Goal: Task Accomplishment & Management: Use online tool/utility

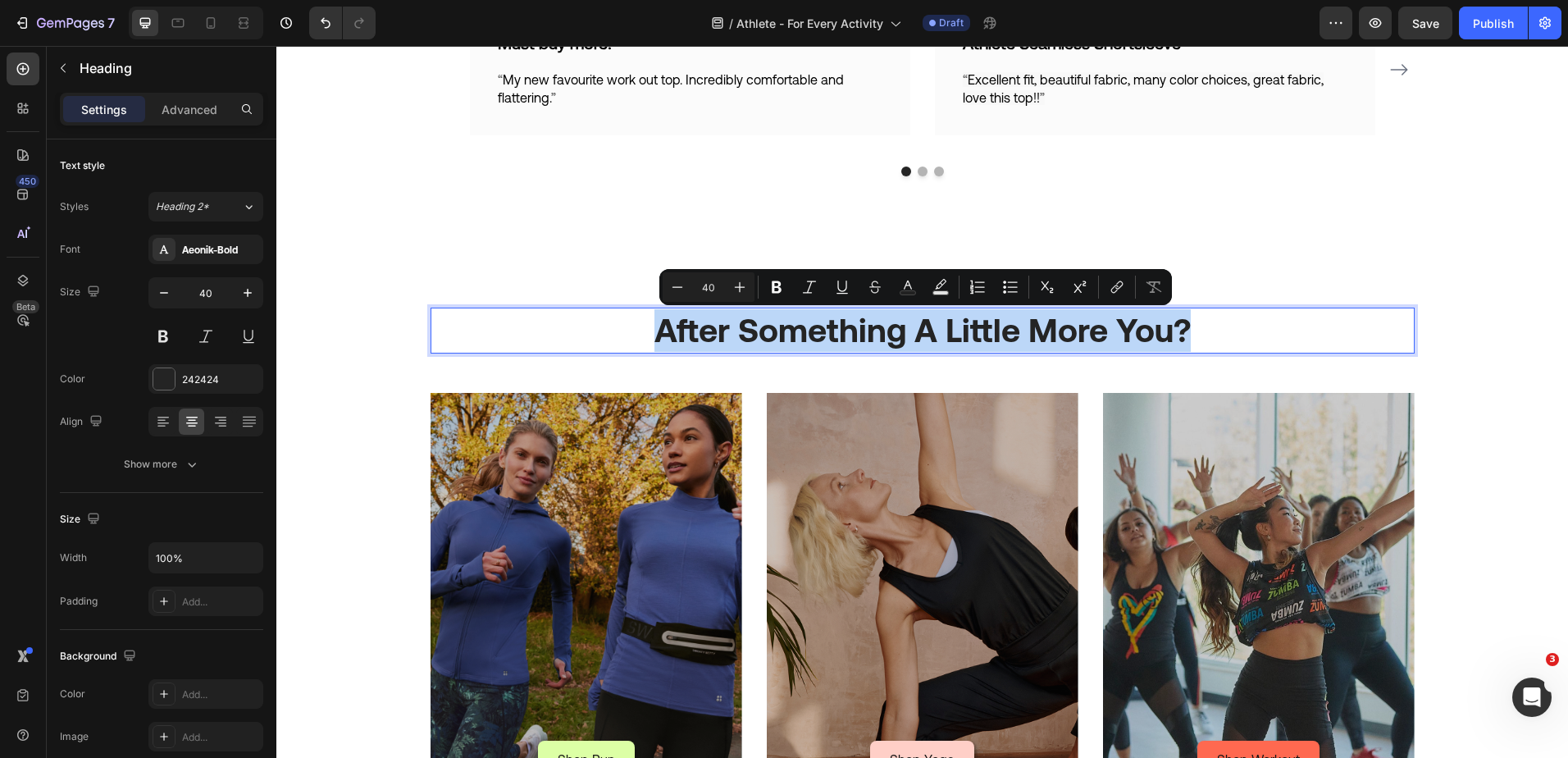
click at [668, 343] on p "After Something A Little More You?" at bounding box center [922, 330] width 981 height 43
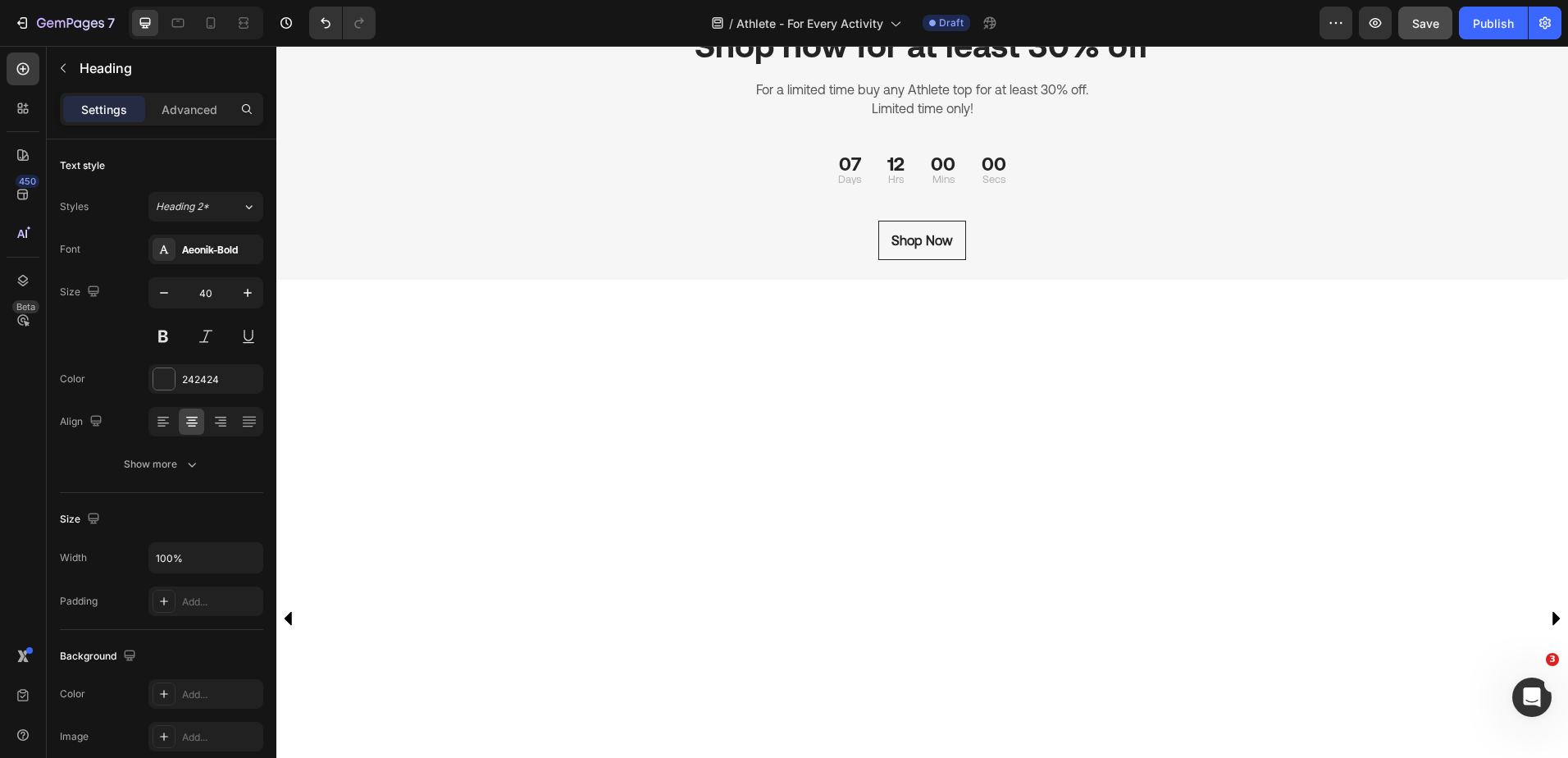
scroll to position [1346, 0]
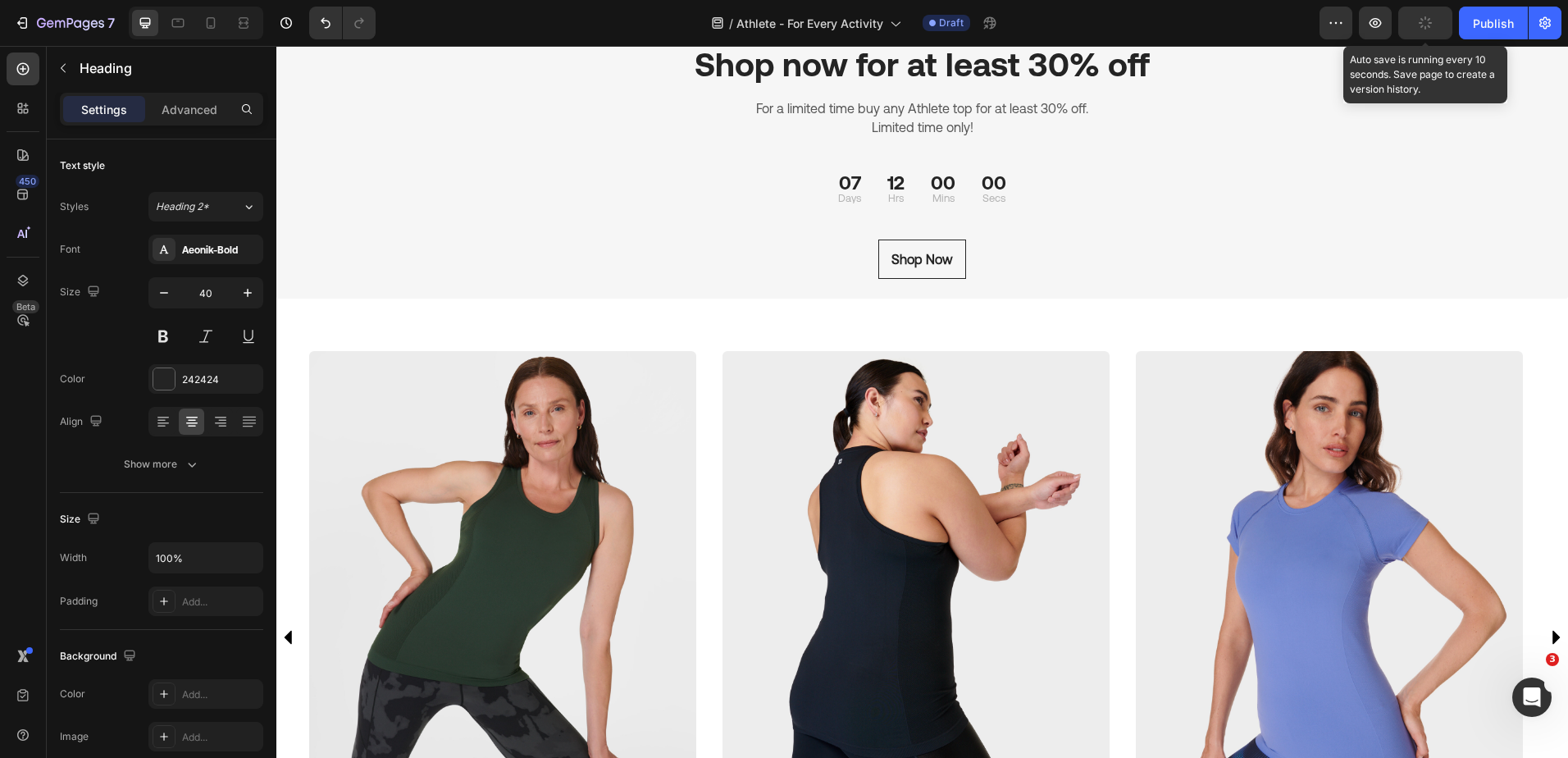
click at [1439, 25] on button "button" at bounding box center [1424, 22] width 54 height 33
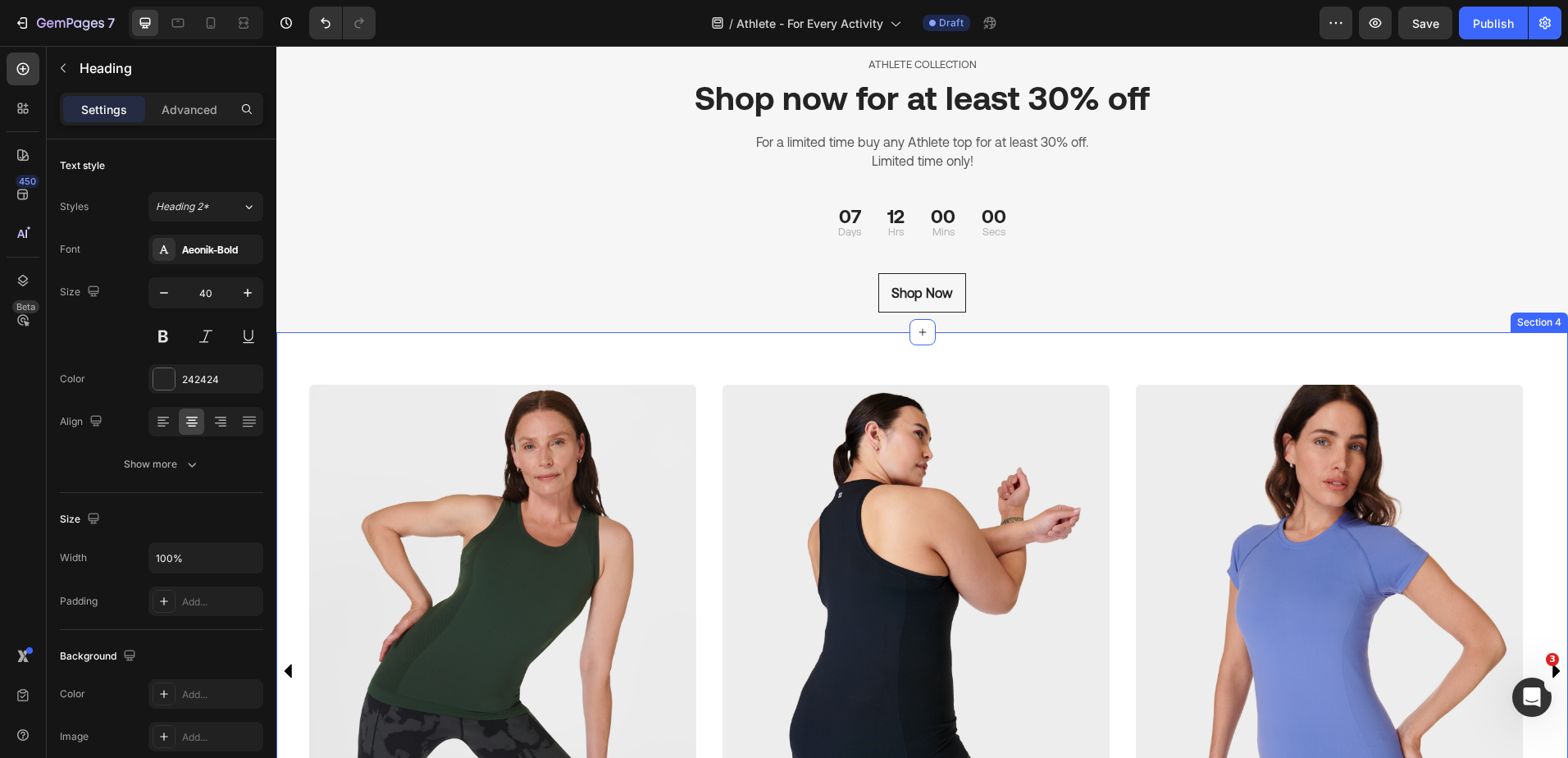
scroll to position [1640, 0]
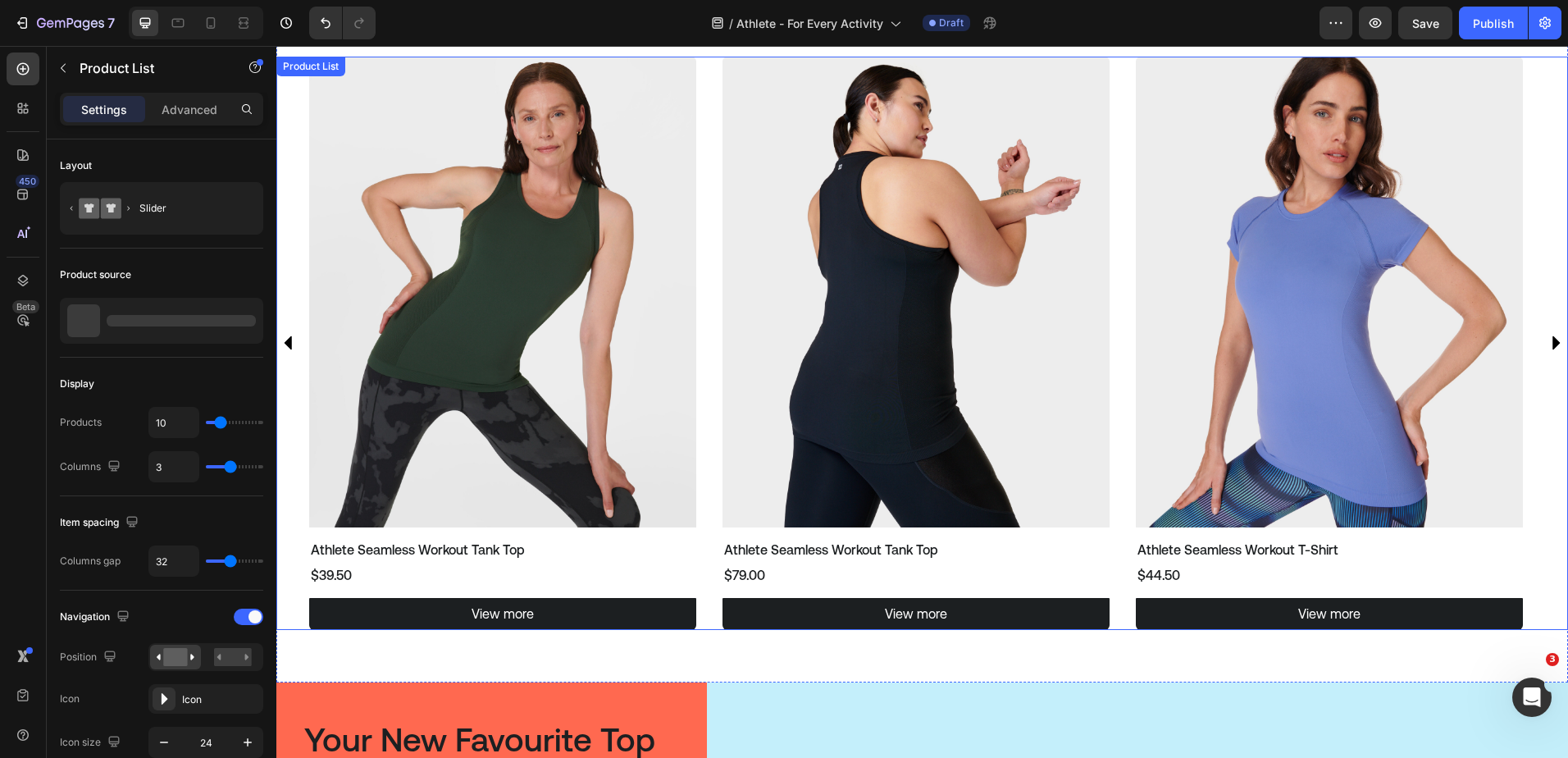
click at [1552, 339] on icon "Carousel Next Arrow" at bounding box center [1556, 343] width 7 height 14
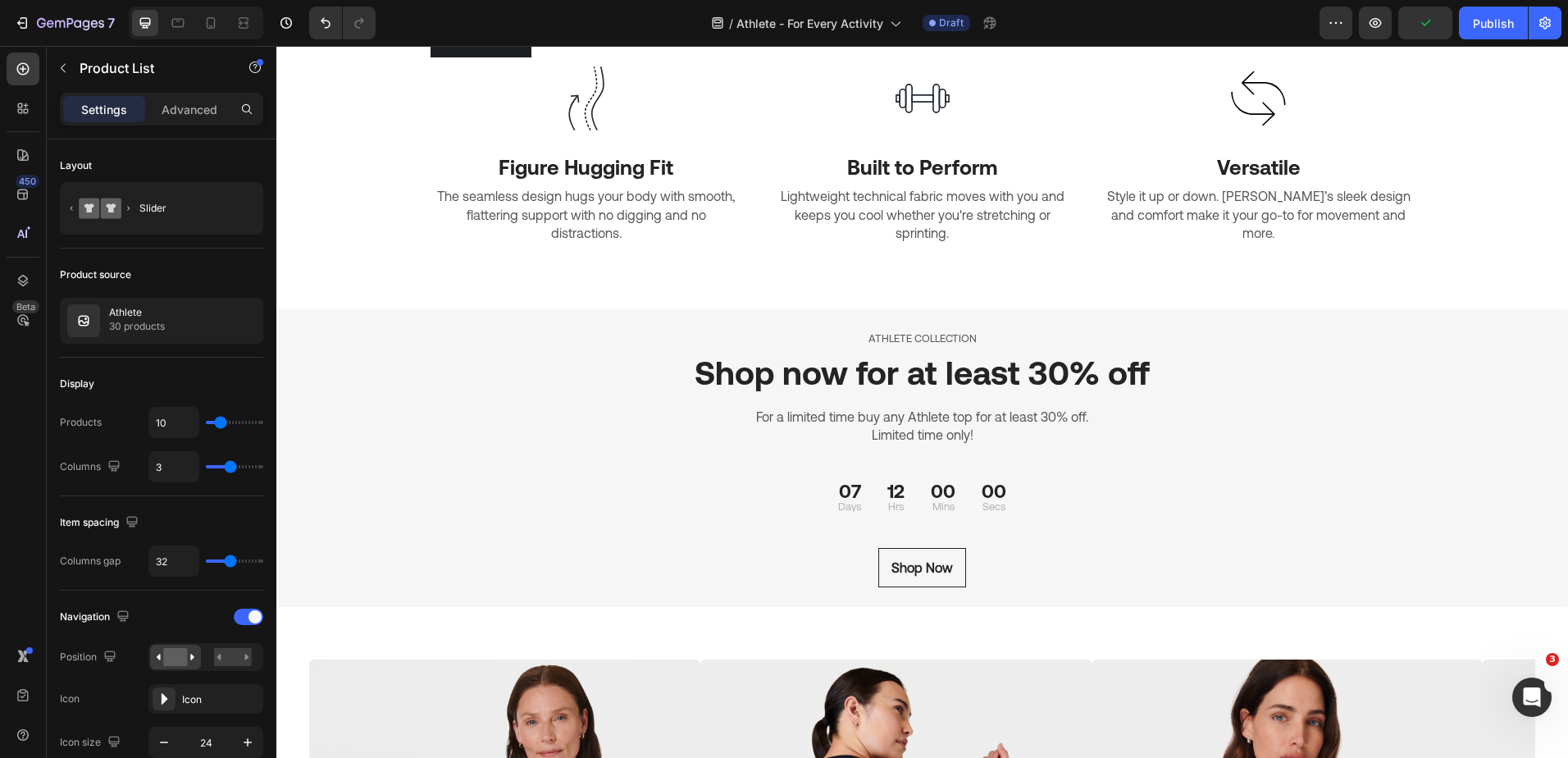
scroll to position [1066, 0]
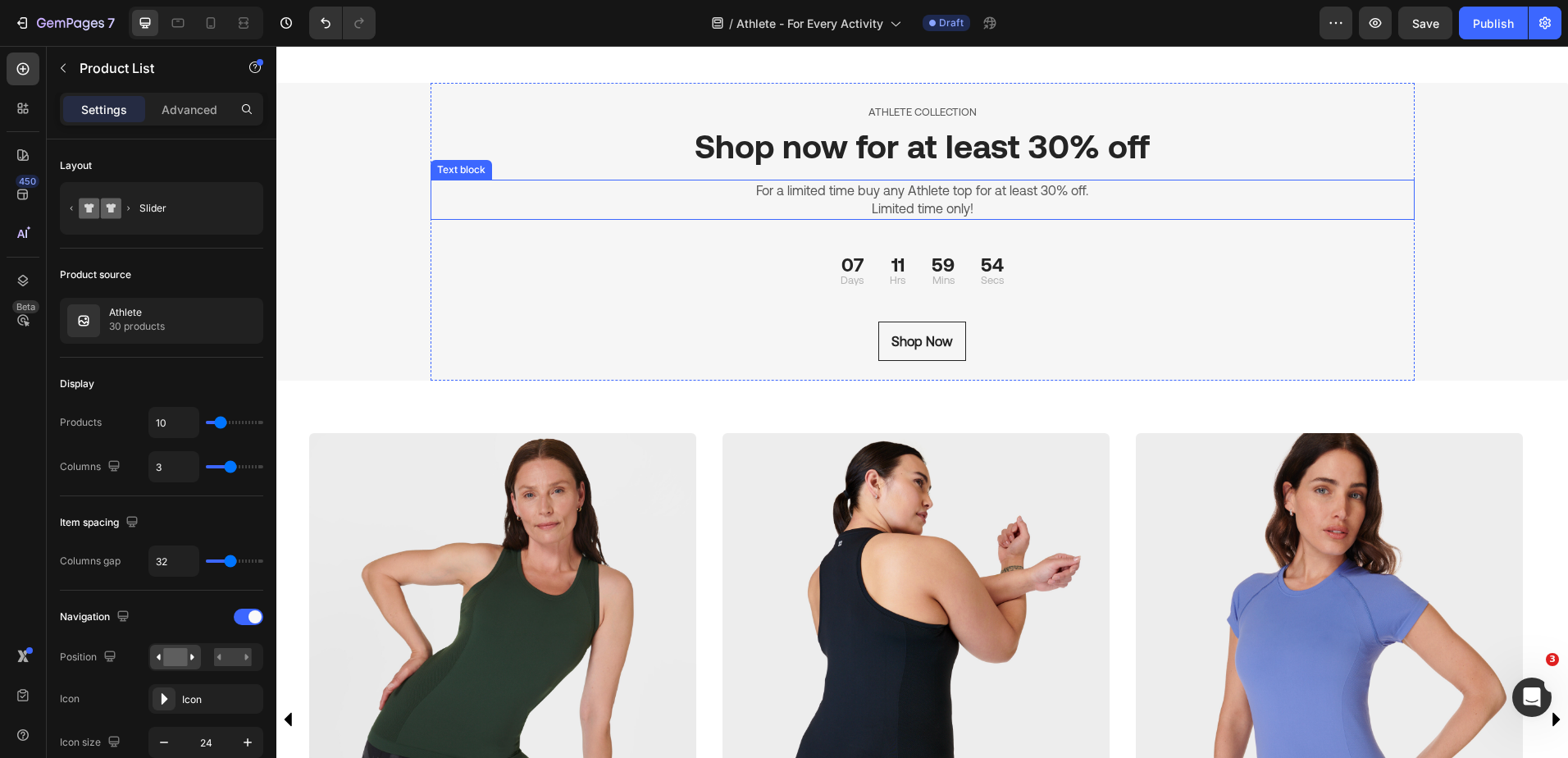
click at [953, 217] on p "Limited time only!" at bounding box center [922, 209] width 981 height 18
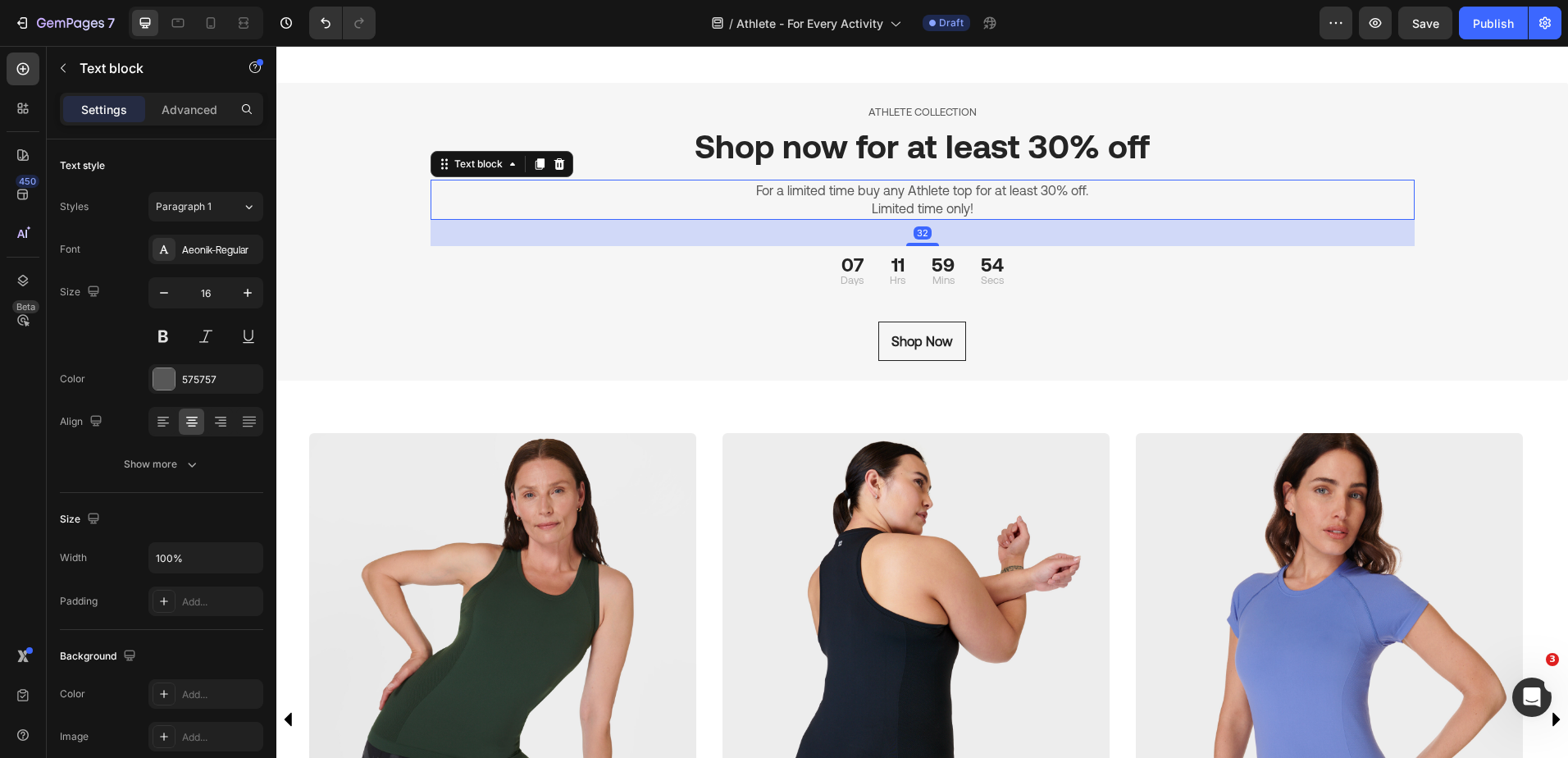
click at [976, 217] on p "Limited time only!" at bounding box center [922, 209] width 981 height 18
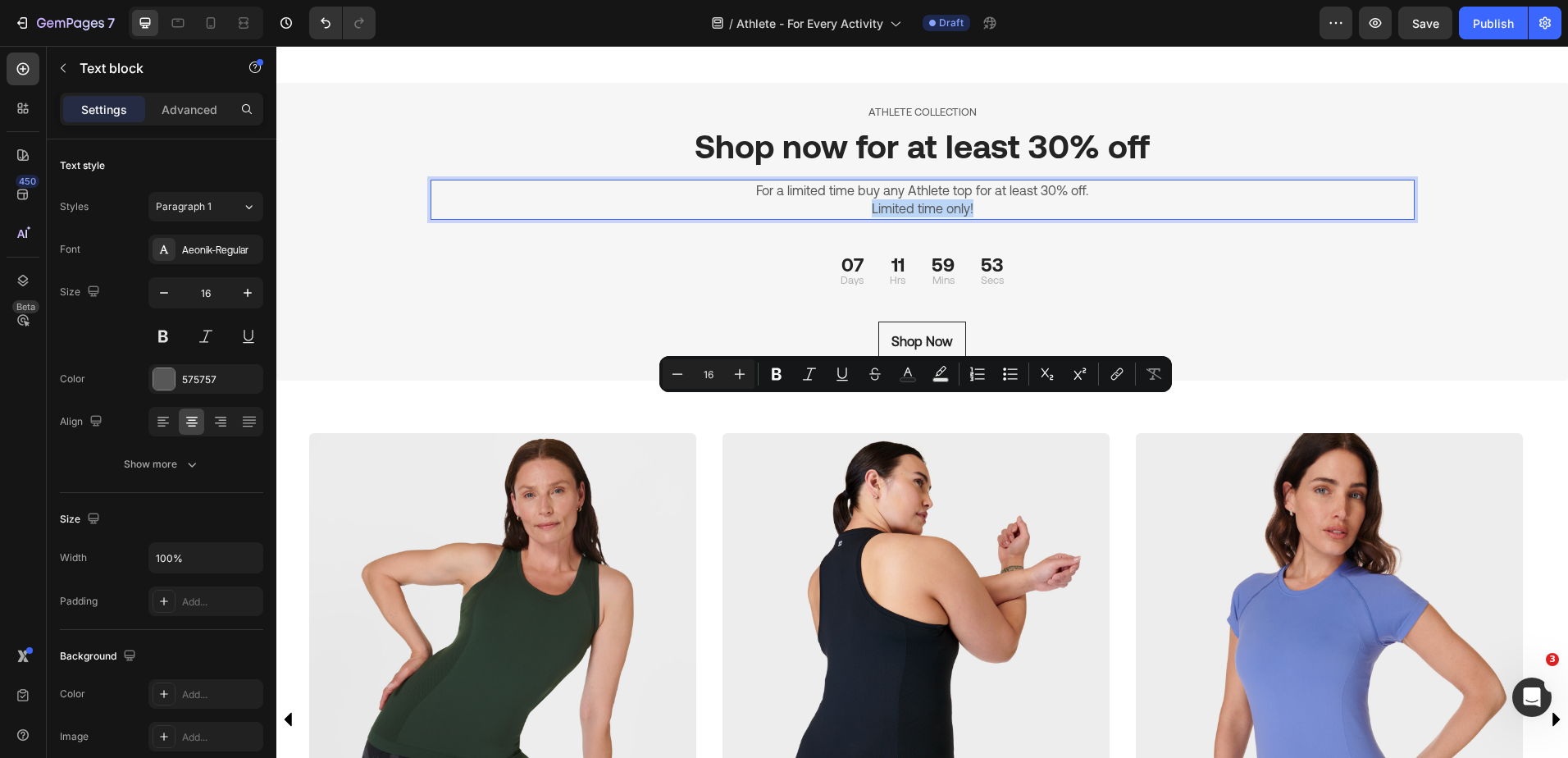
drag, startPoint x: 978, startPoint y: 409, endPoint x: 862, endPoint y: 407, distance: 116.0
click at [862, 217] on p "Limited time only!" at bounding box center [922, 209] width 981 height 18
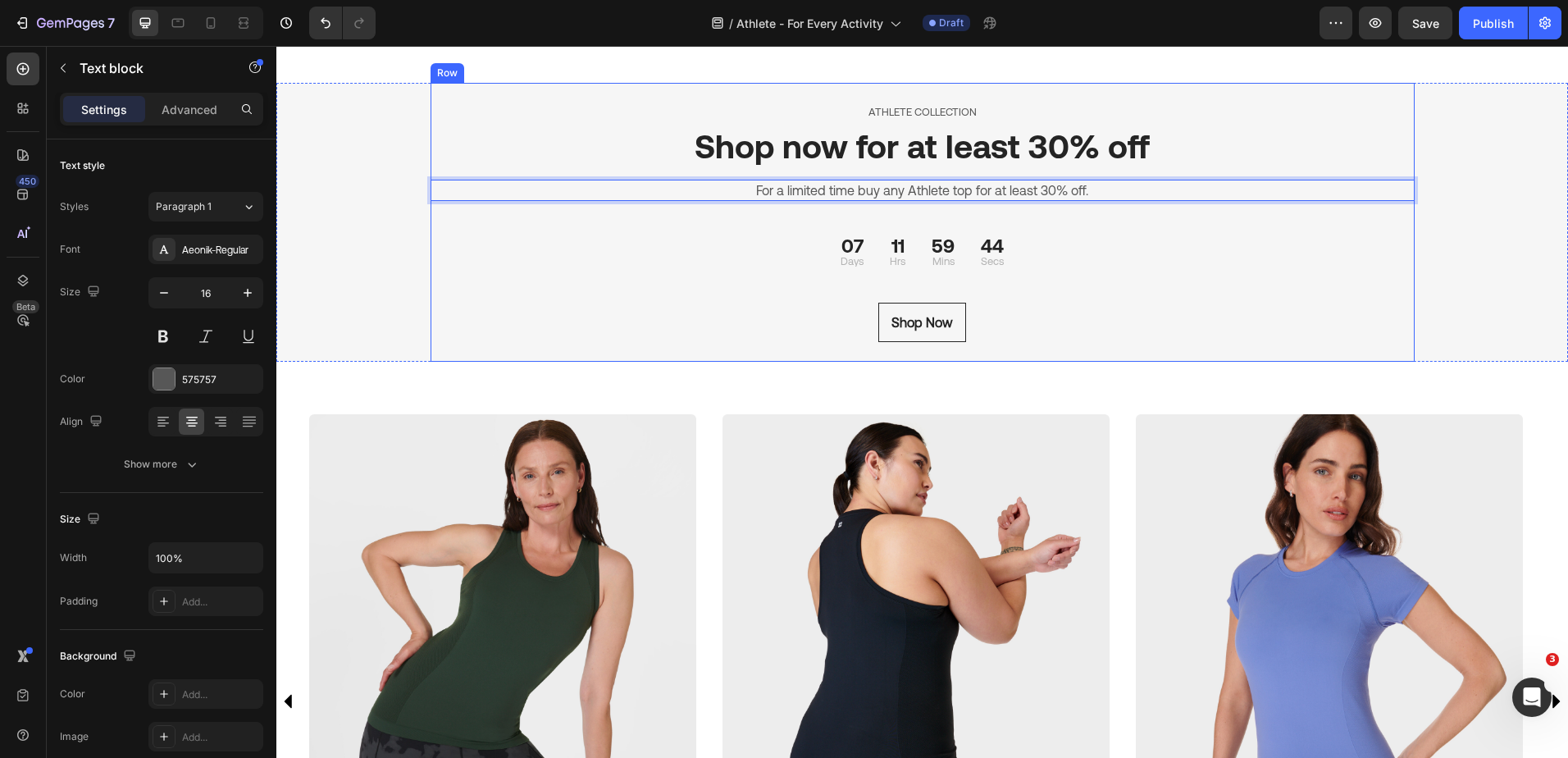
click at [1359, 121] on p "ATHLETE COLLECTION" at bounding box center [922, 112] width 981 height 16
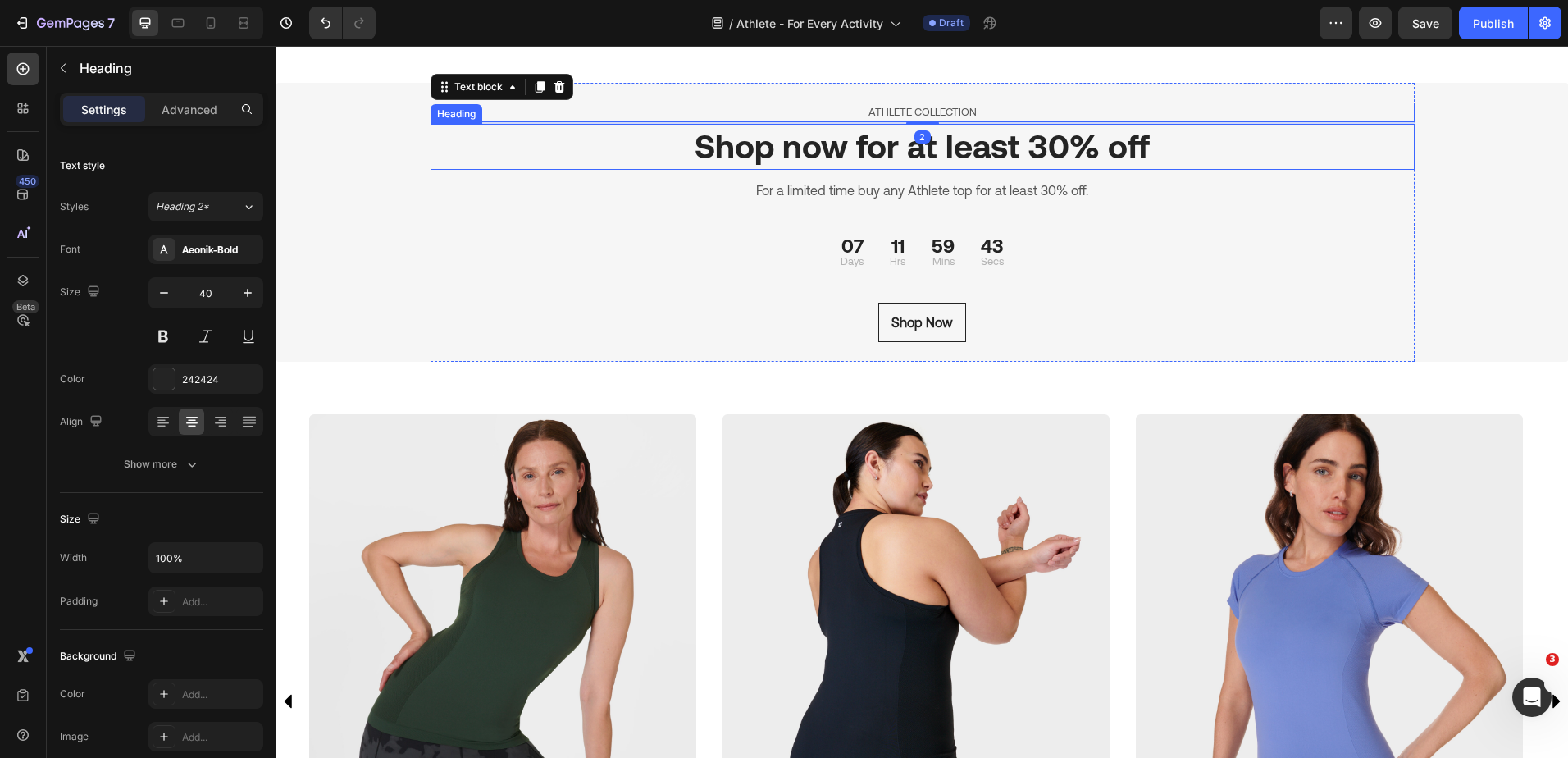
click at [1316, 170] on h2 "Shop now for at least 30% off" at bounding box center [922, 147] width 984 height 46
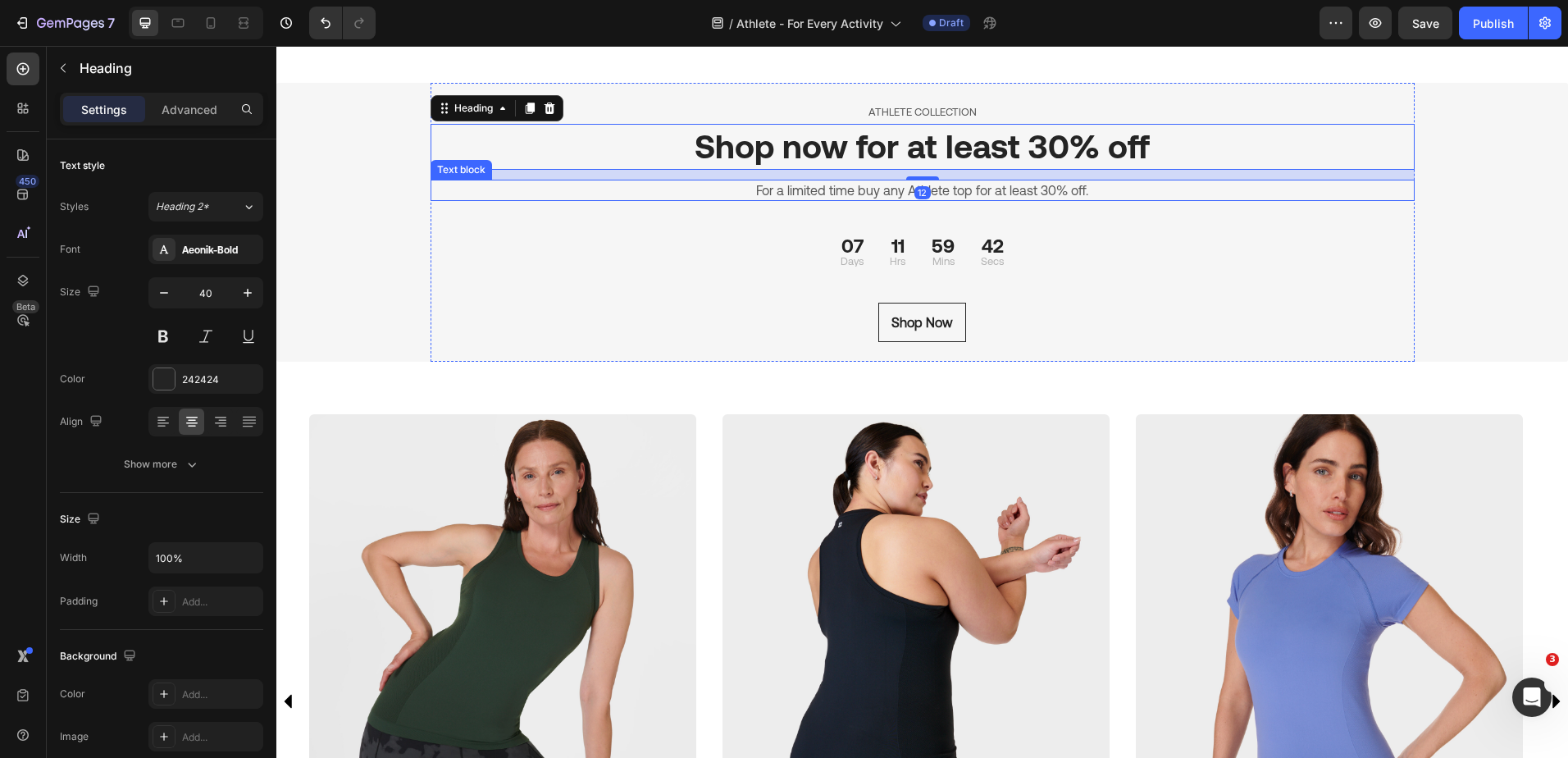
click at [1212, 201] on div "For a limited time buy any Athlete top for at least 30% off. Text block" at bounding box center [922, 190] width 984 height 21
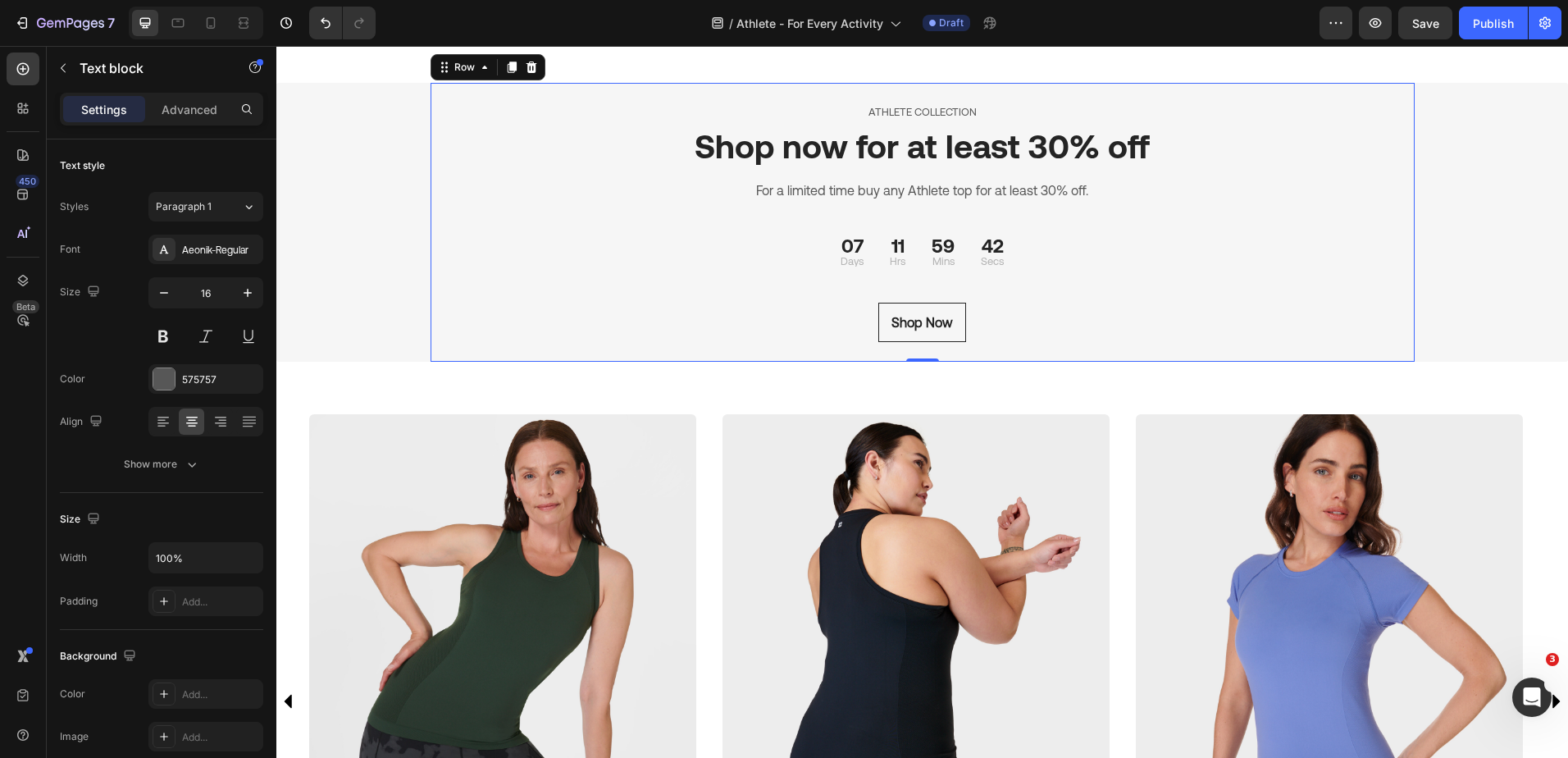
click at [1244, 342] on div "ATHLETE COLLECTION Text block Shop now for at least 30% off Heading For a limit…" at bounding box center [922, 222] width 984 height 240
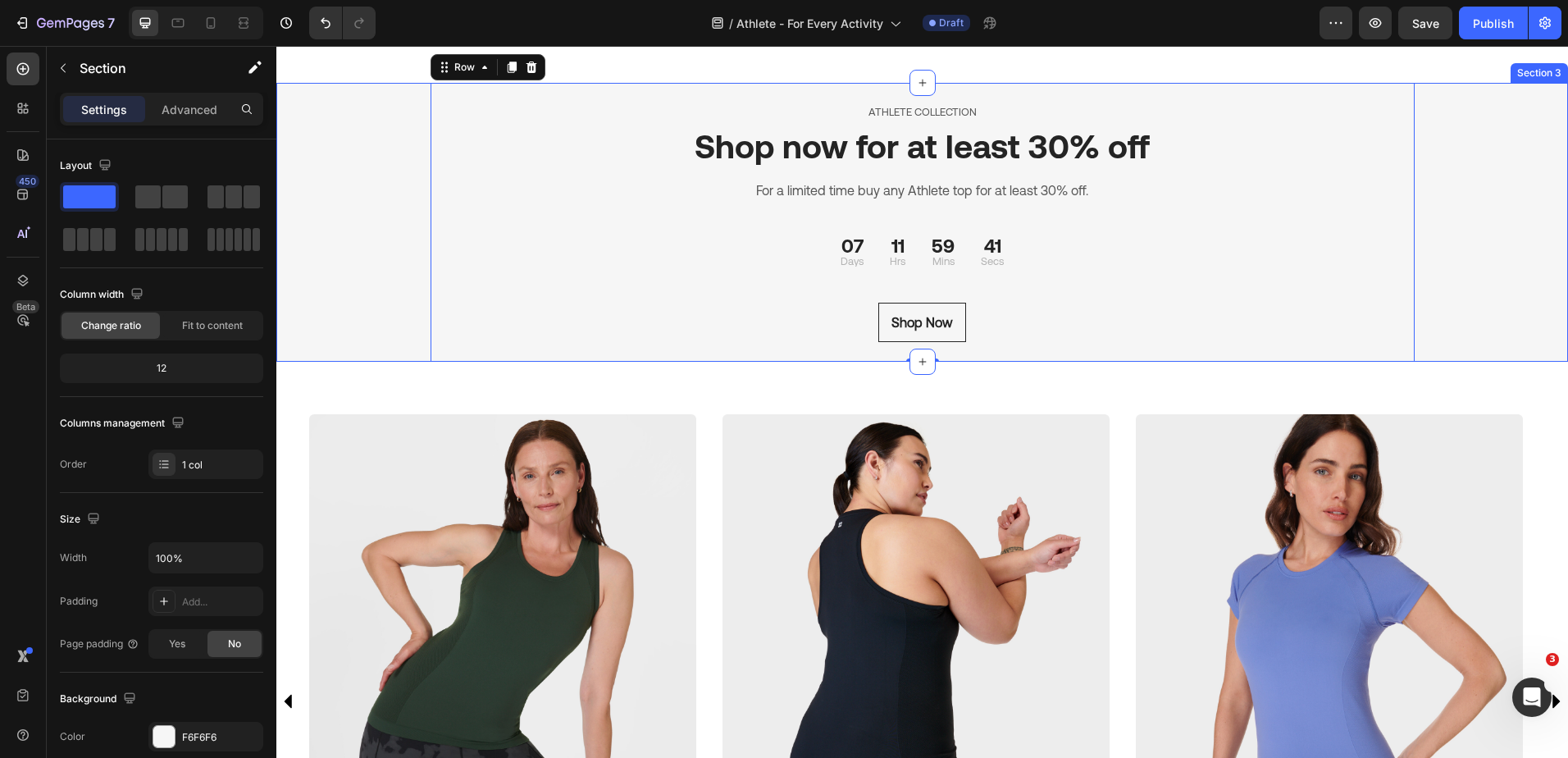
click at [295, 341] on div "ATHLETE COLLECTION Text block Shop now for at least 30% off Heading For a limit…" at bounding box center [921, 222] width 1291 height 279
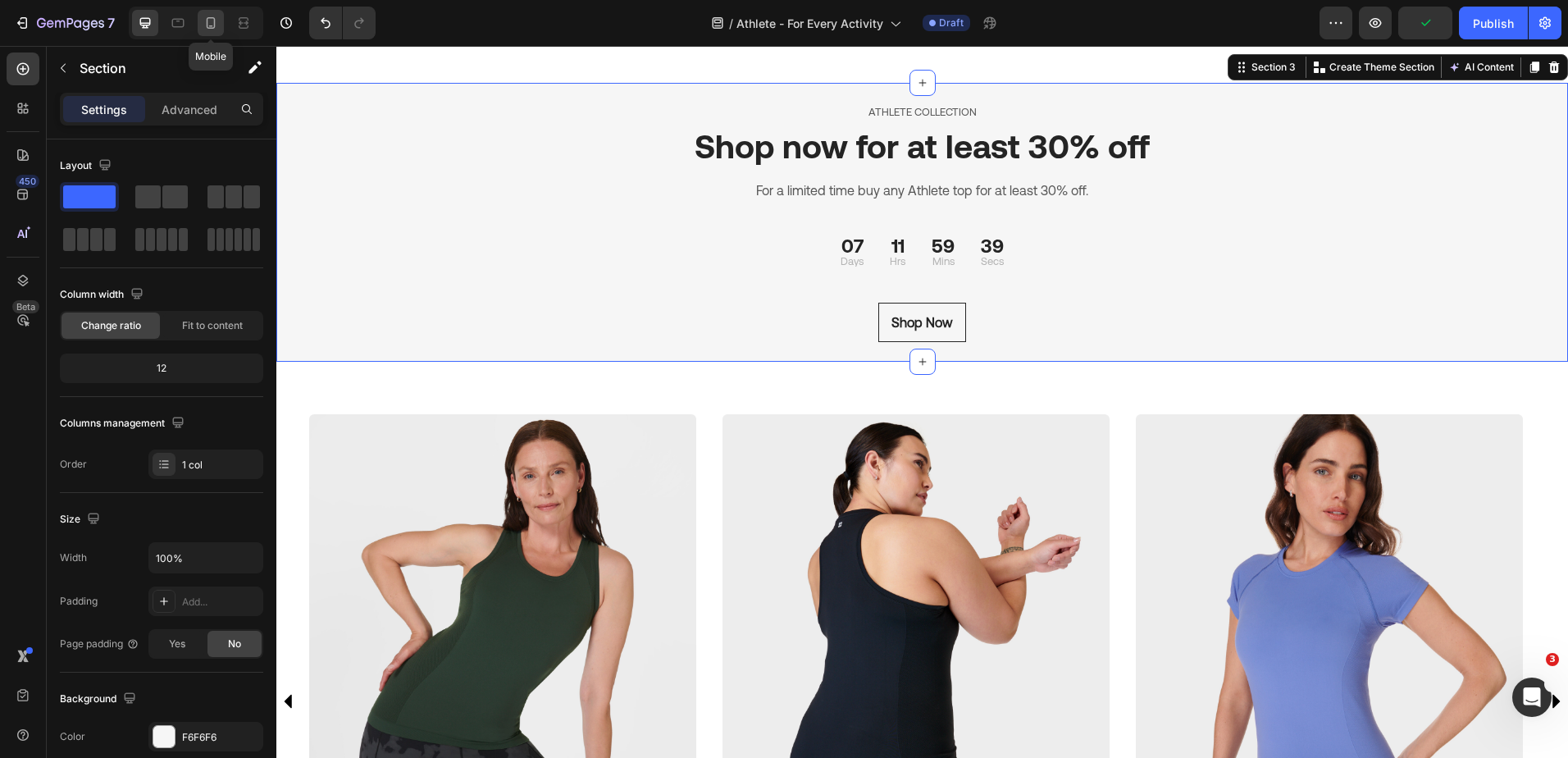
click at [208, 25] on icon at bounding box center [211, 22] width 9 height 12
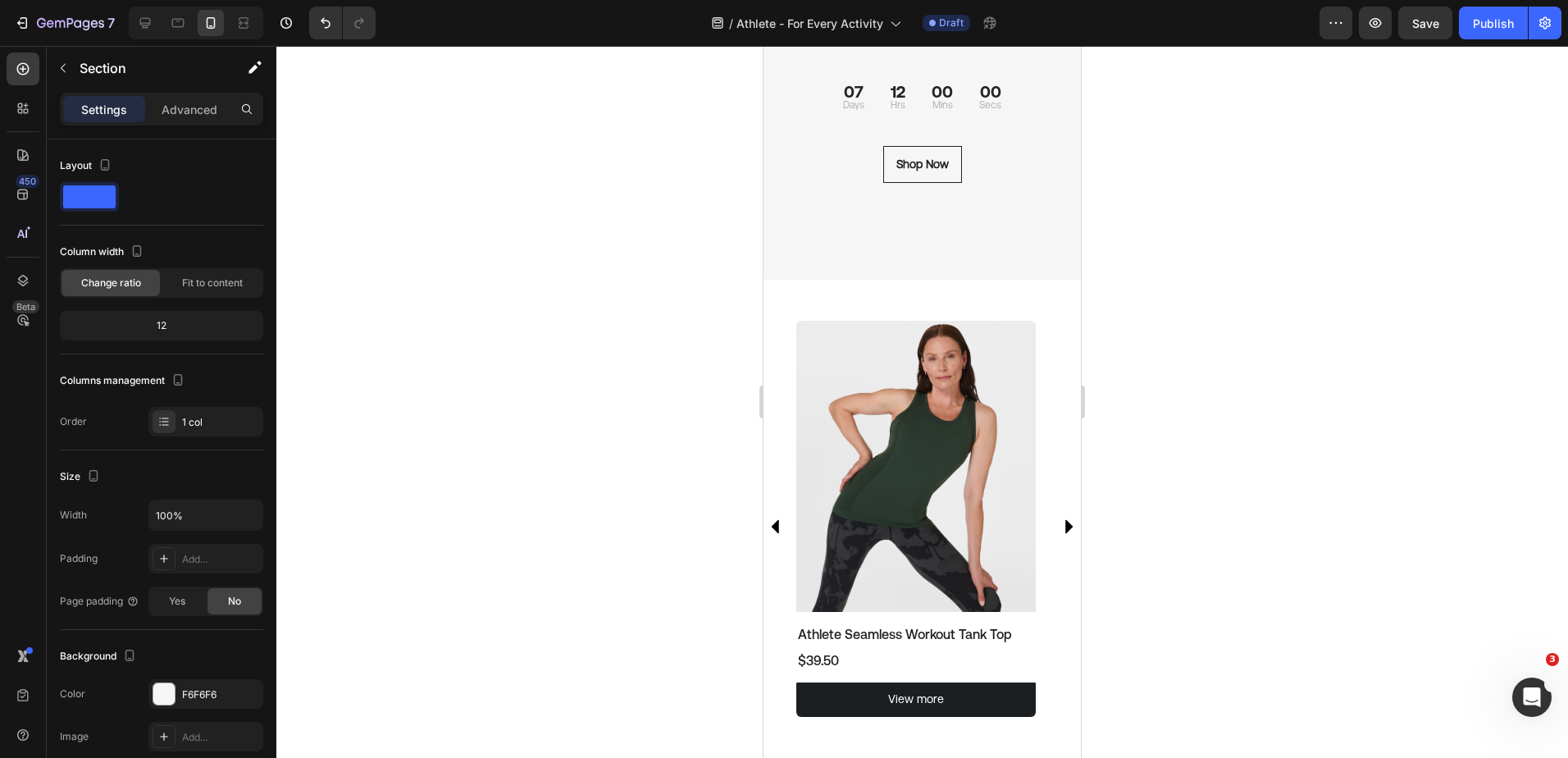
scroll to position [1875, 0]
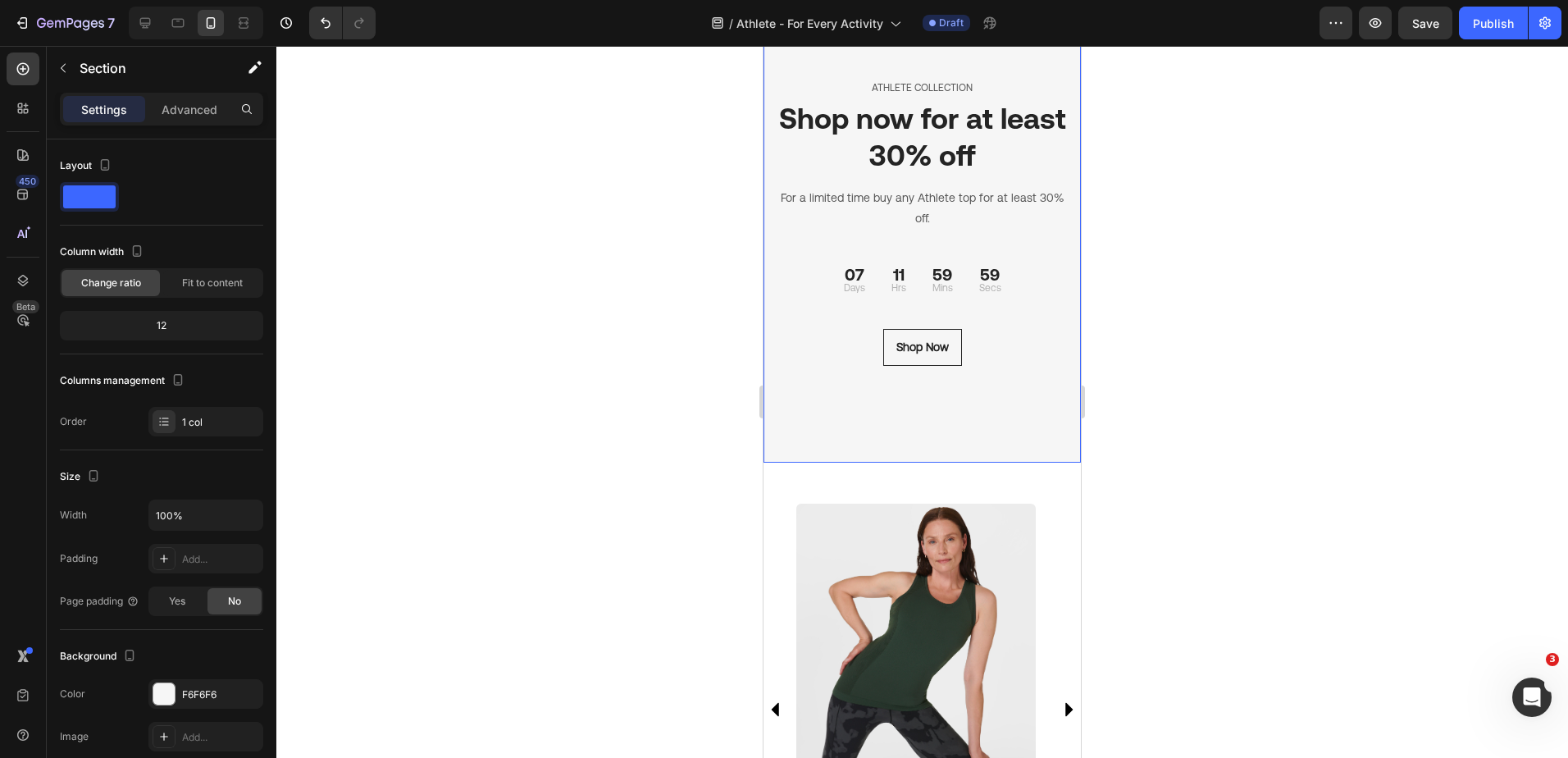
click at [958, 436] on div "ATHLETE COLLECTION Text block Shop now for at least 30% off Heading For a limit…" at bounding box center [922, 241] width 318 height 441
click at [182, 117] on p "Advanced" at bounding box center [189, 109] width 56 height 17
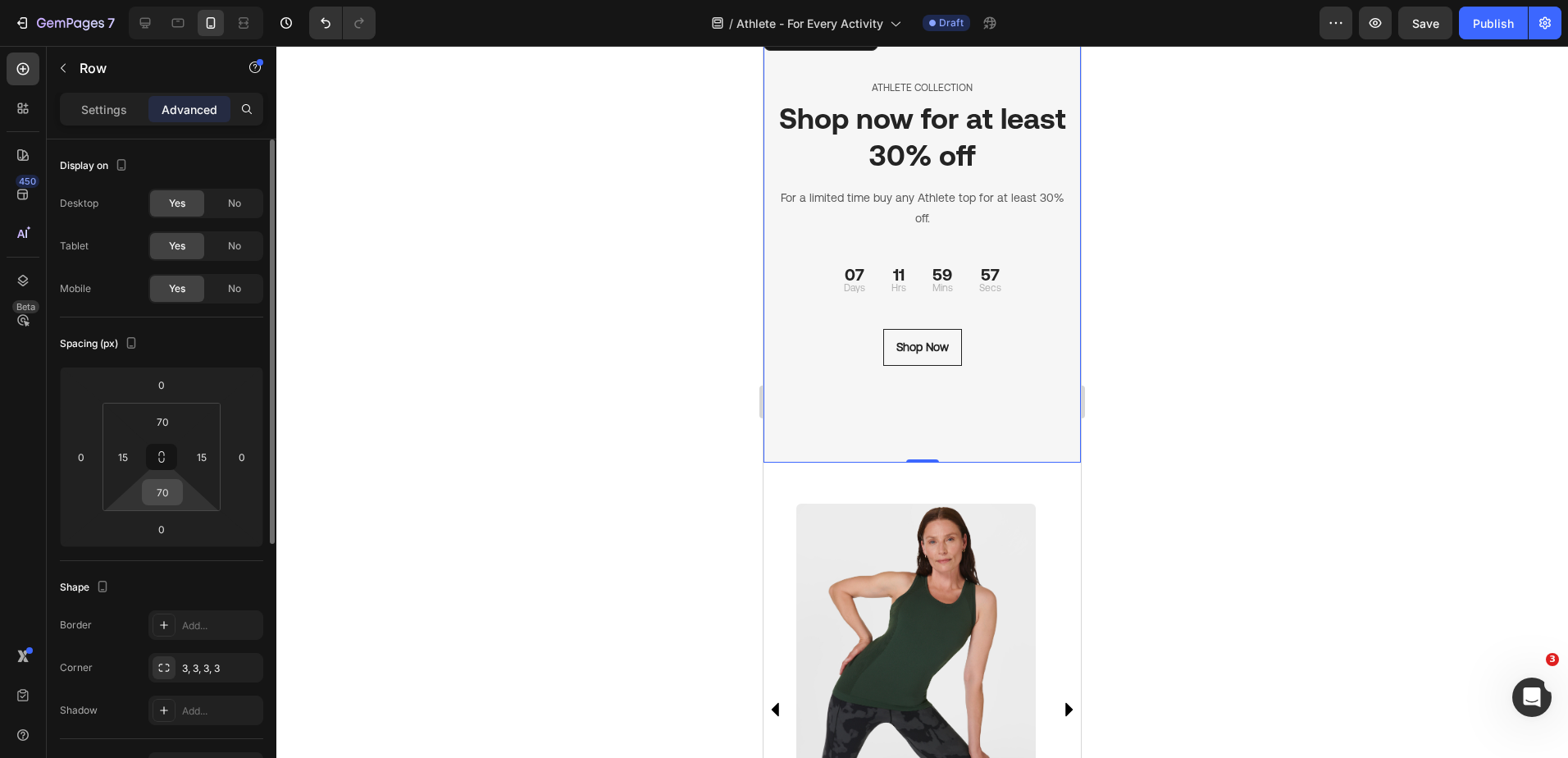
click at [169, 495] on input "70" at bounding box center [162, 492] width 33 height 25
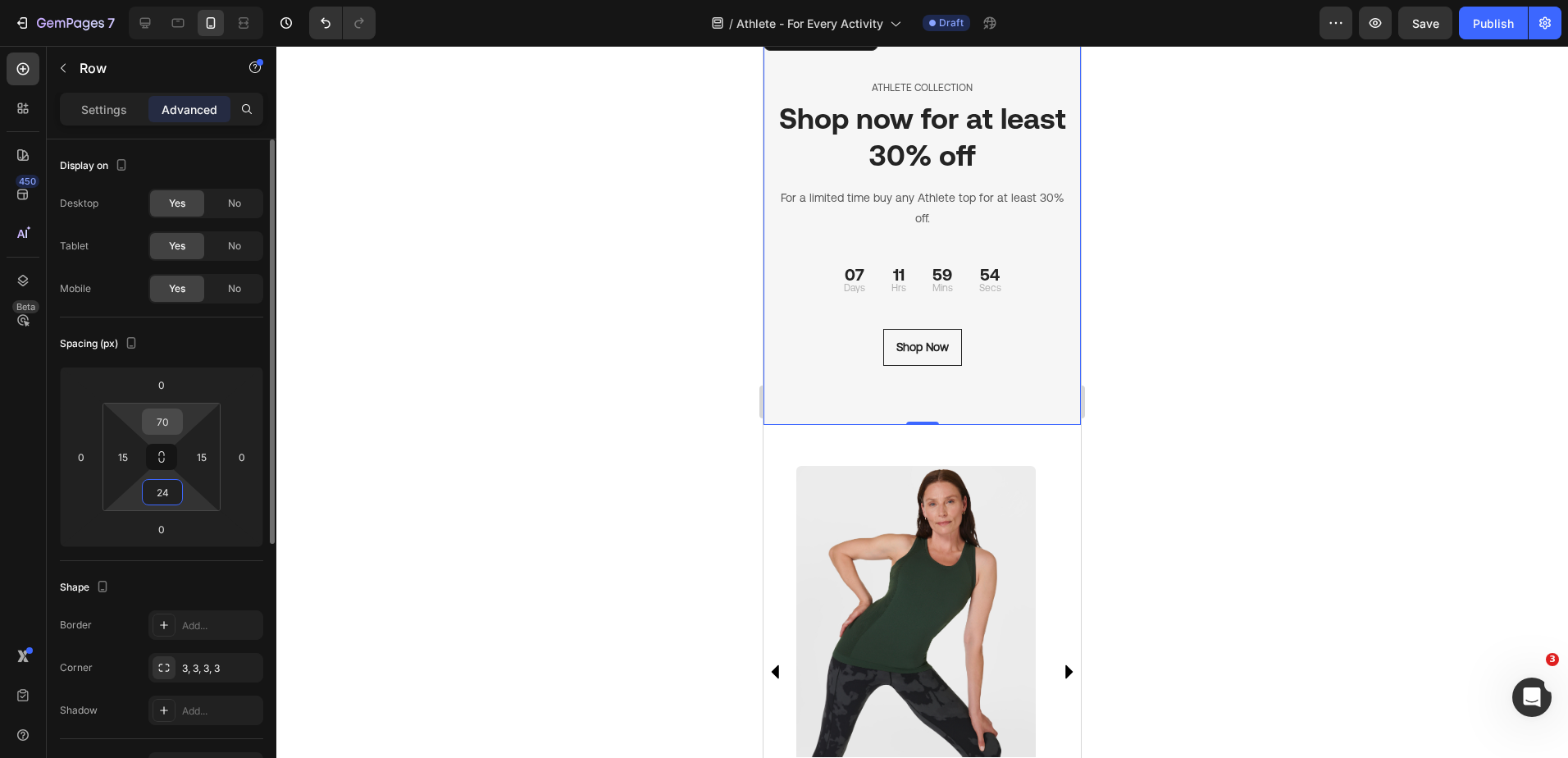
type input "24"
click at [167, 415] on div "70" at bounding box center [162, 422] width 41 height 27
click at [167, 426] on input "2" at bounding box center [162, 422] width 33 height 25
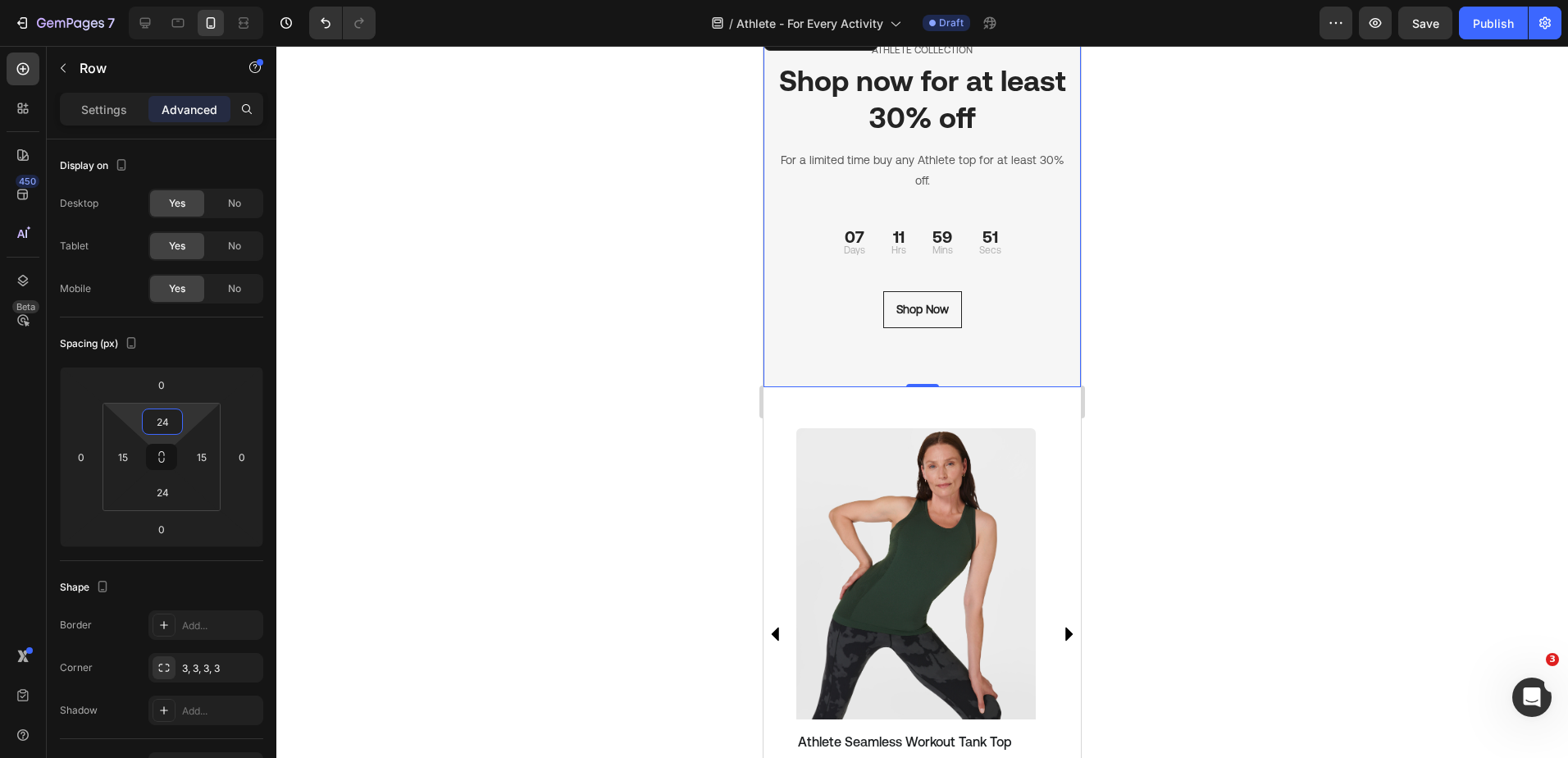
type input "24"
click at [1007, 372] on div "ATHLETE COLLECTION Text block Shop now for at least 30% off Heading For a limit…" at bounding box center [922, 204] width 318 height 366
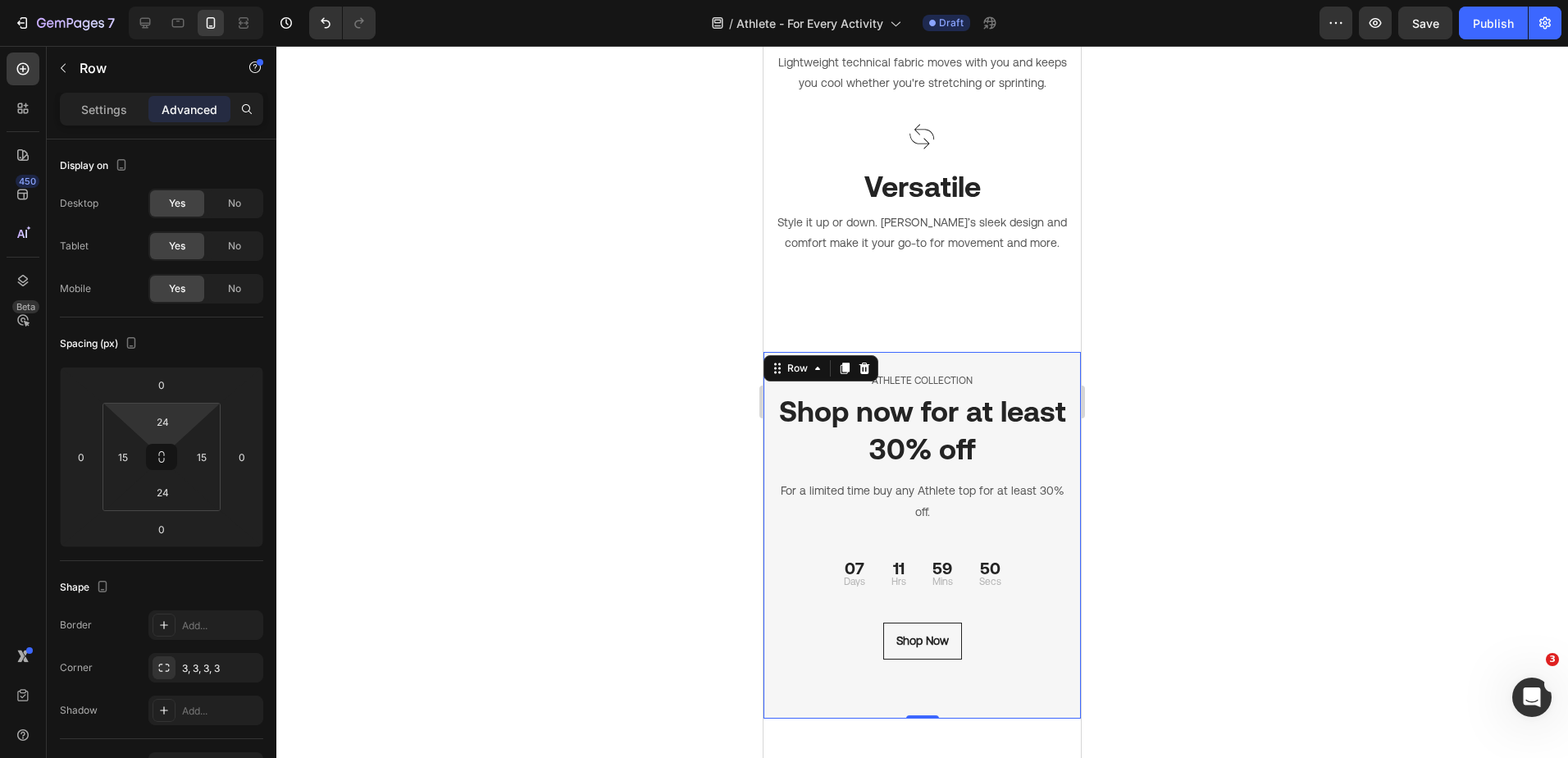
scroll to position [1547, 0]
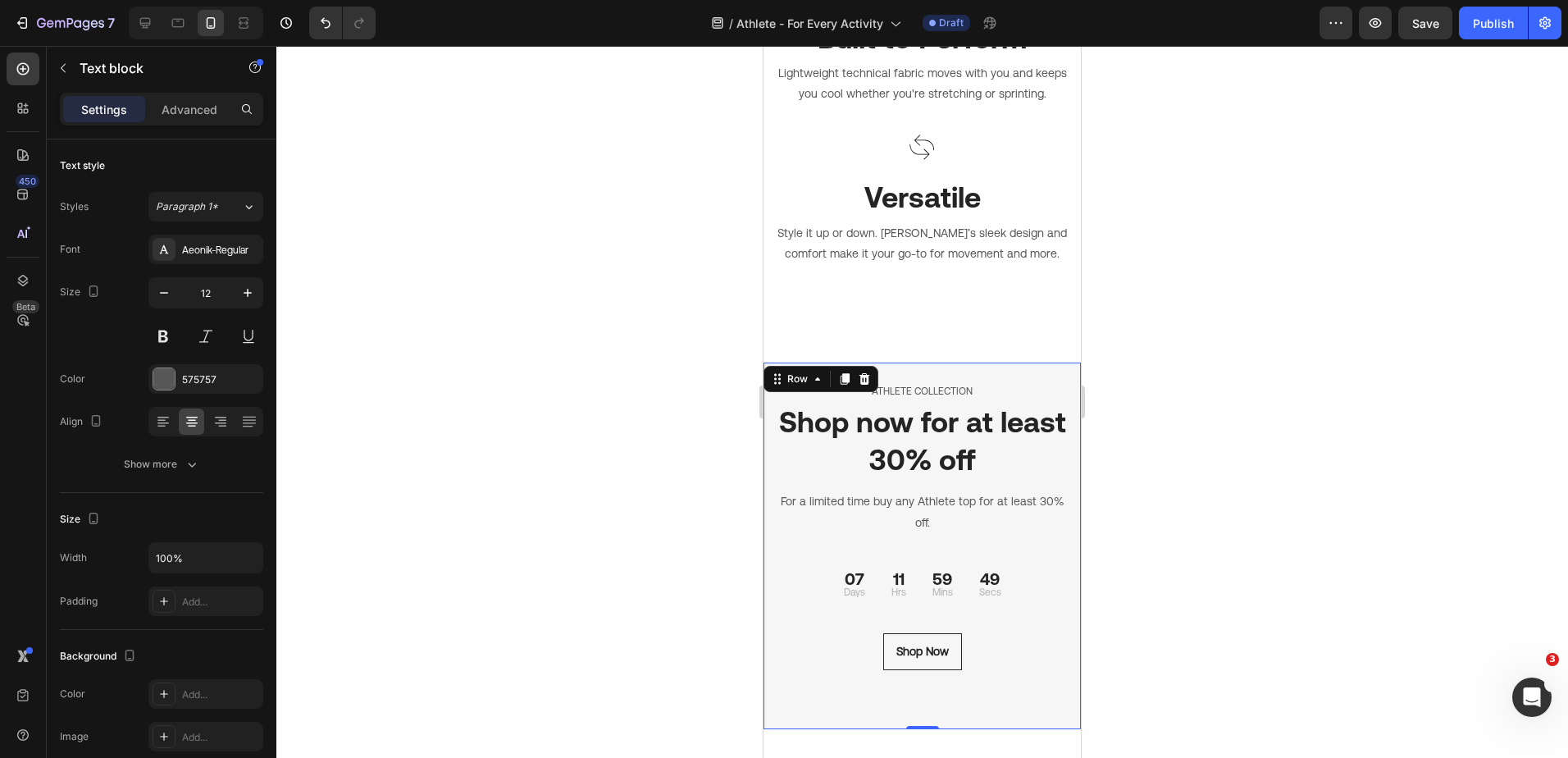
click at [1020, 383] on div "ATHLETE COLLECTION" at bounding box center [922, 391] width 293 height 18
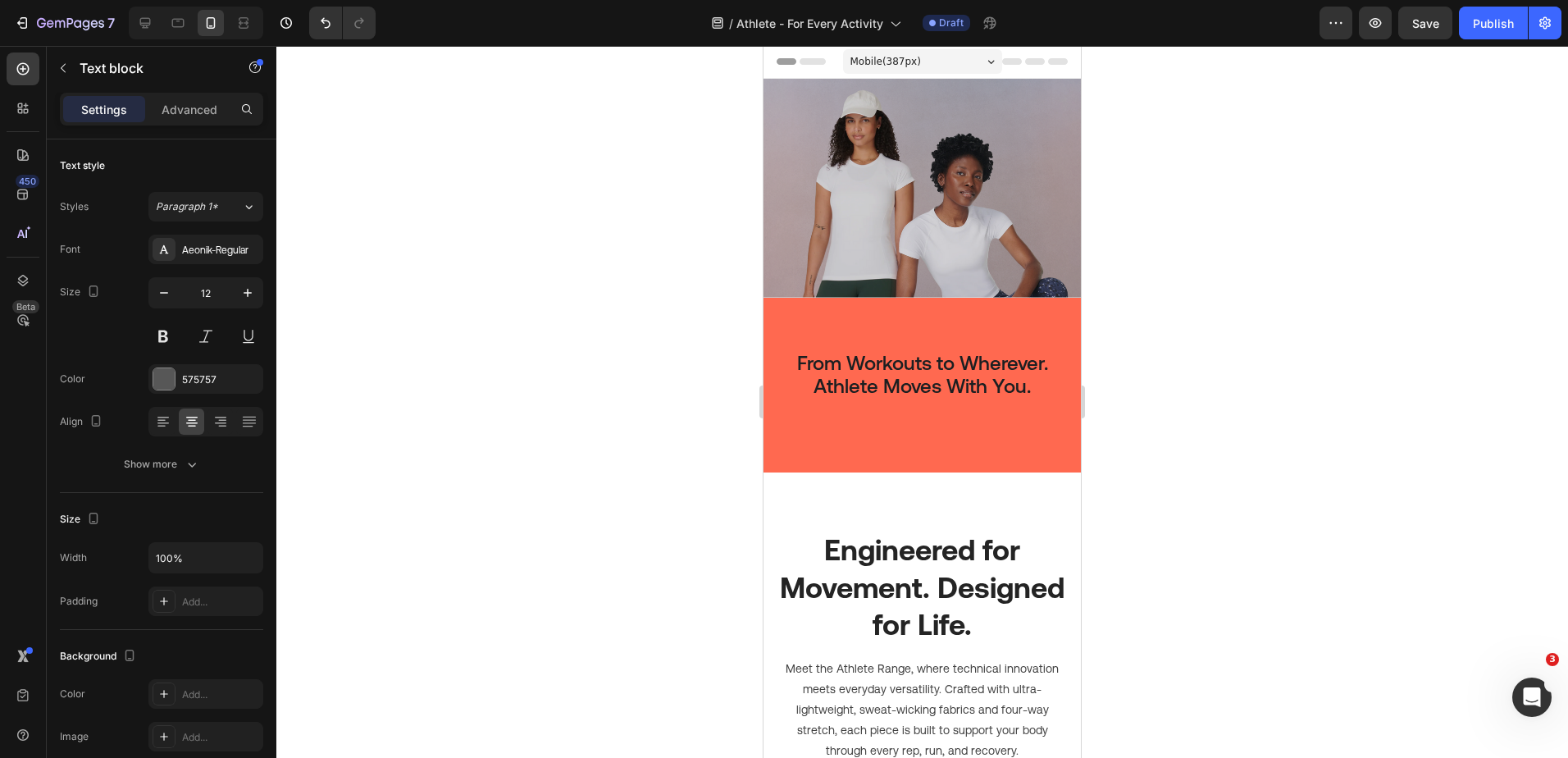
scroll to position [0, 0]
click at [1436, 27] on button "button" at bounding box center [1424, 22] width 54 height 33
click at [154, 17] on icon at bounding box center [145, 23] width 16 height 16
type input "13"
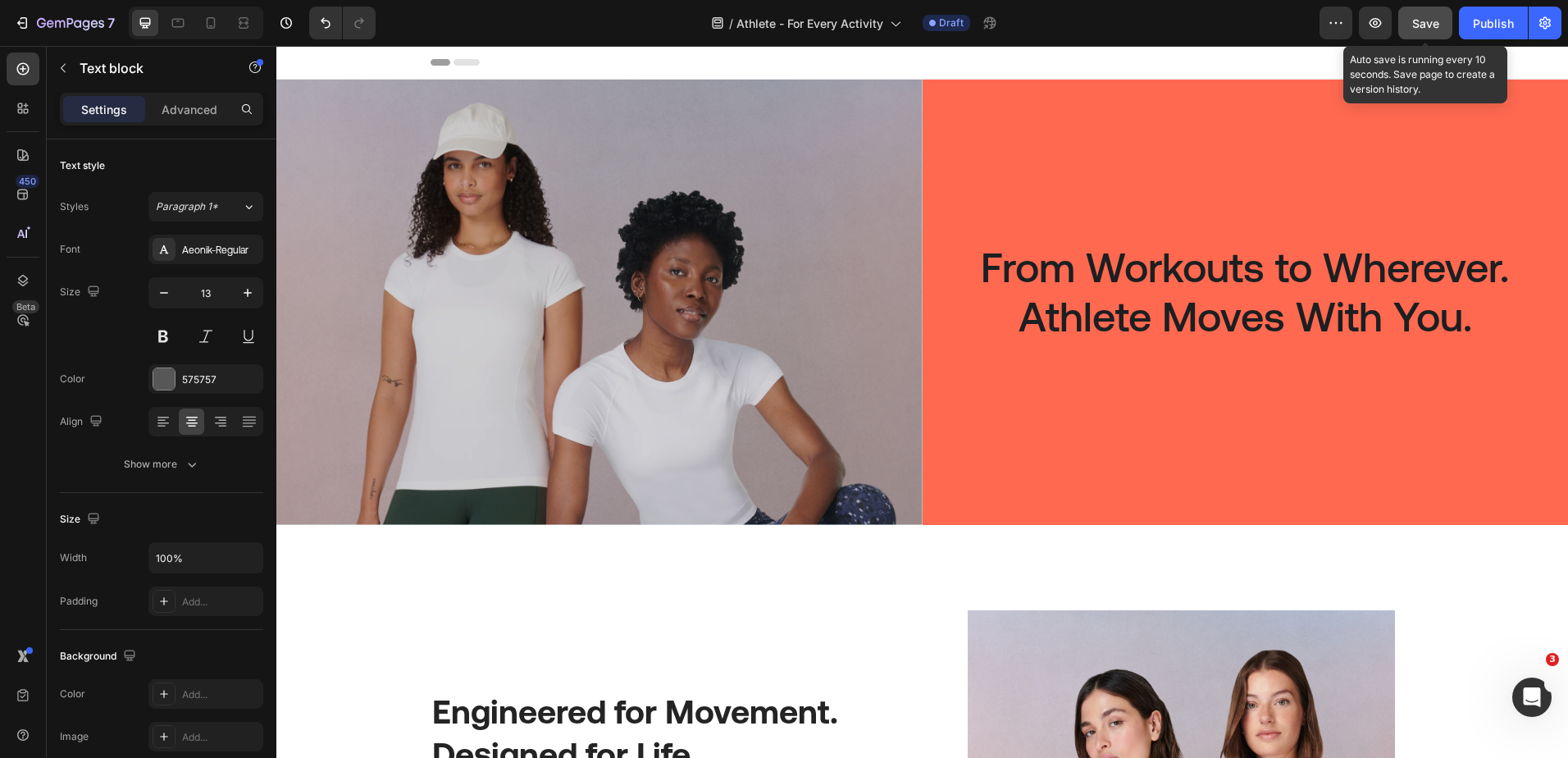
click at [1425, 37] on button "Save" at bounding box center [1424, 22] width 54 height 33
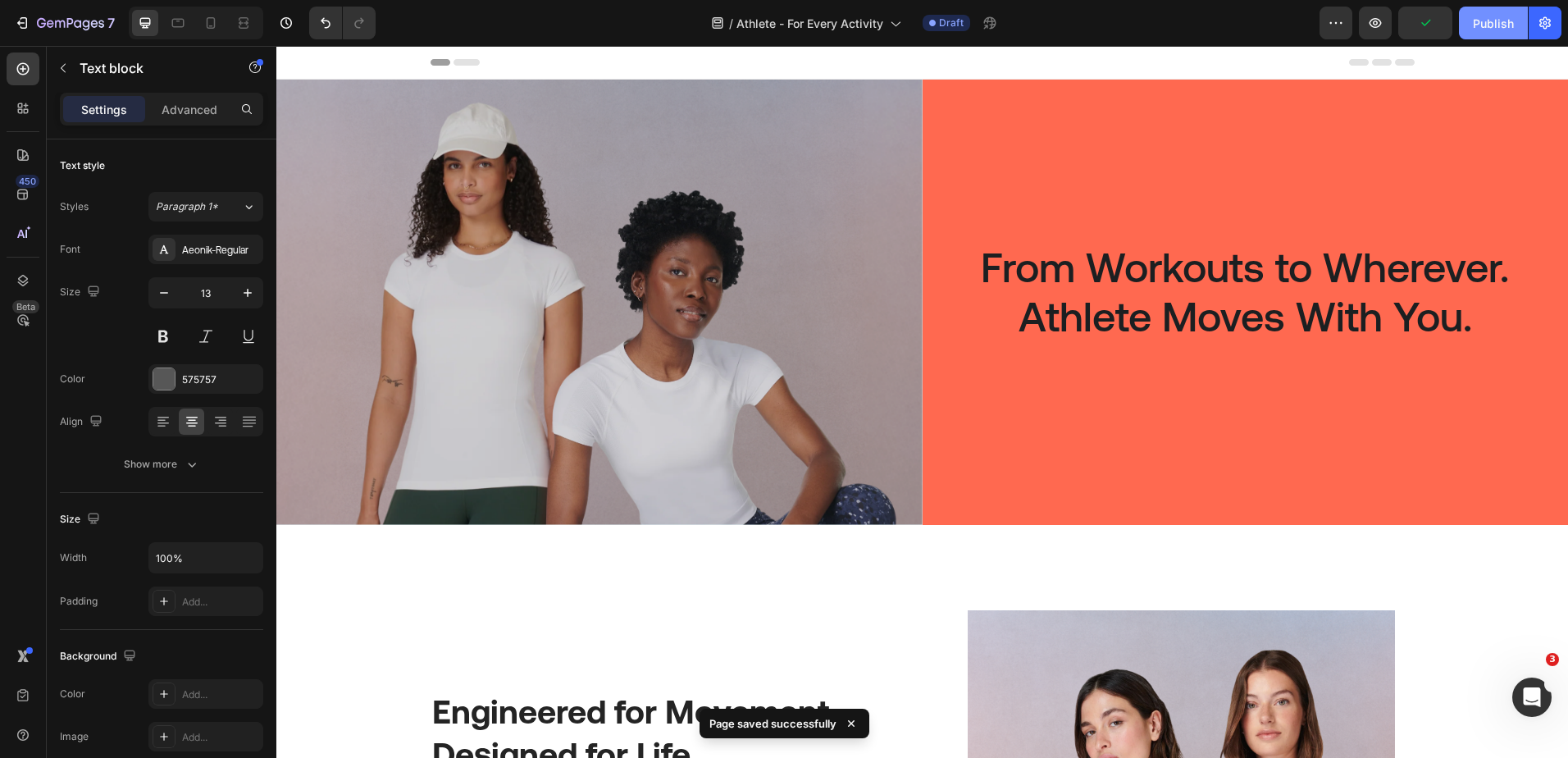
click at [1494, 19] on div "Publish" at bounding box center [1493, 23] width 41 height 17
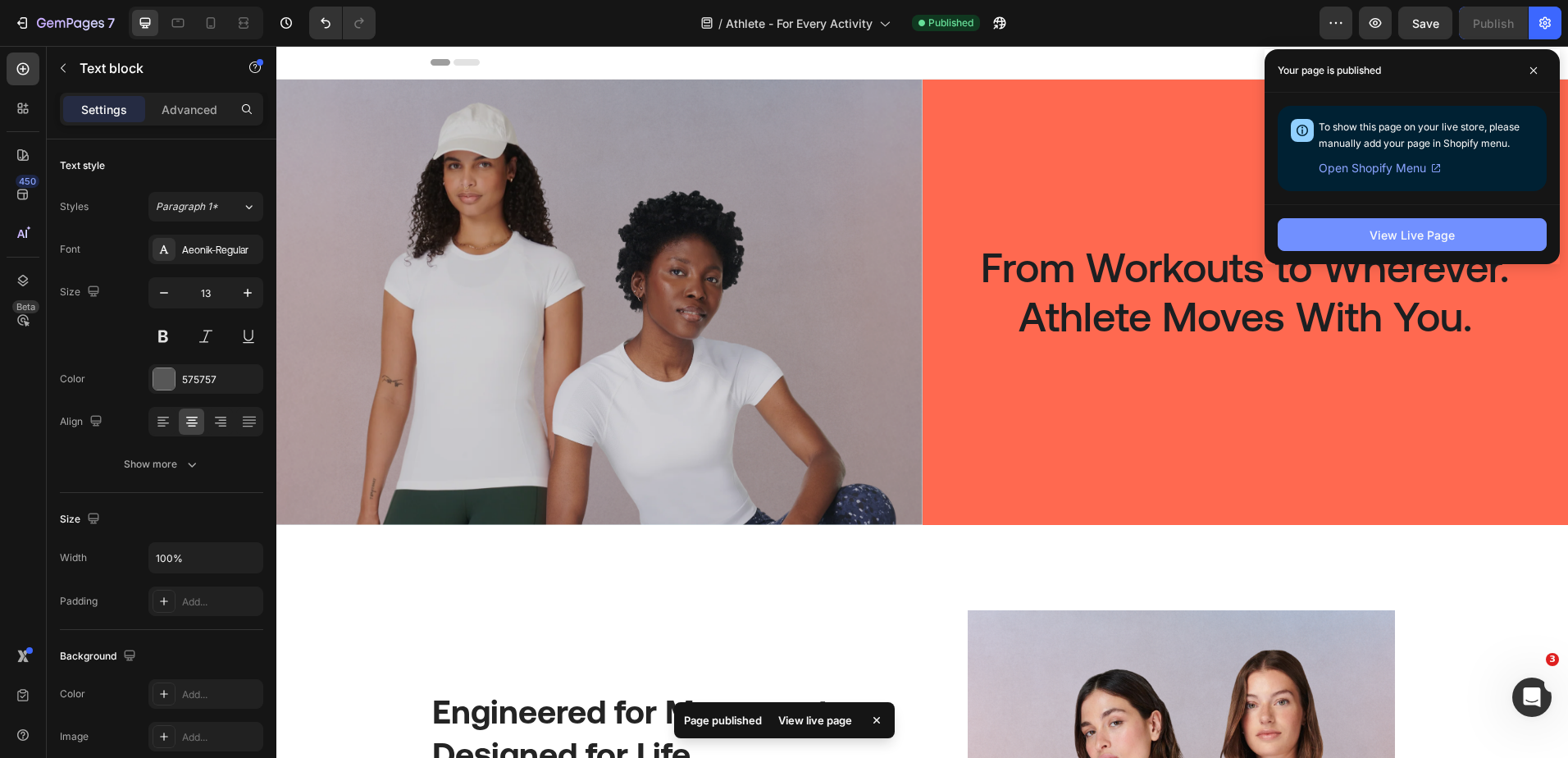
click at [1438, 231] on div "View Live Page" at bounding box center [1412, 234] width 85 height 17
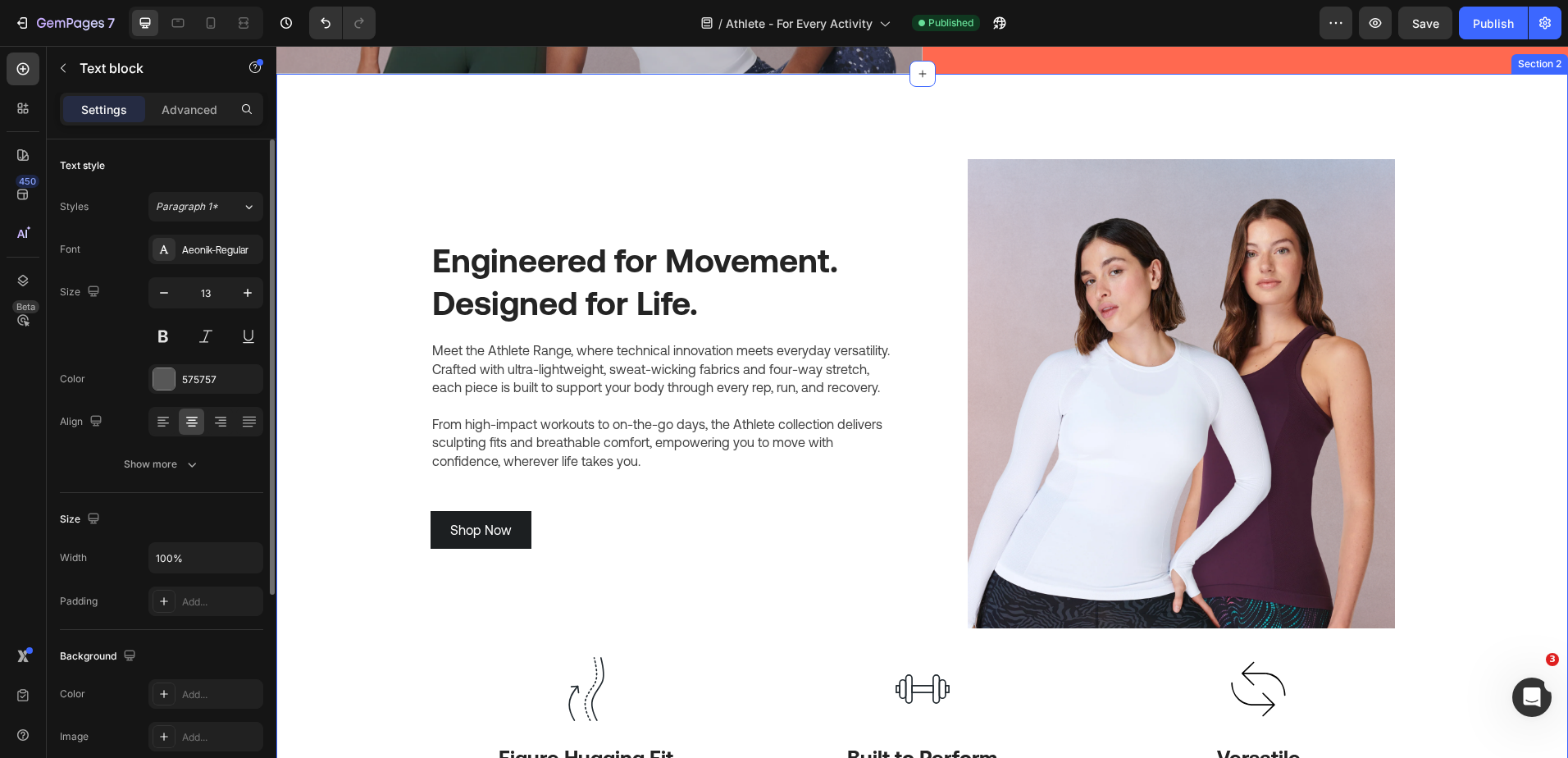
scroll to position [164, 0]
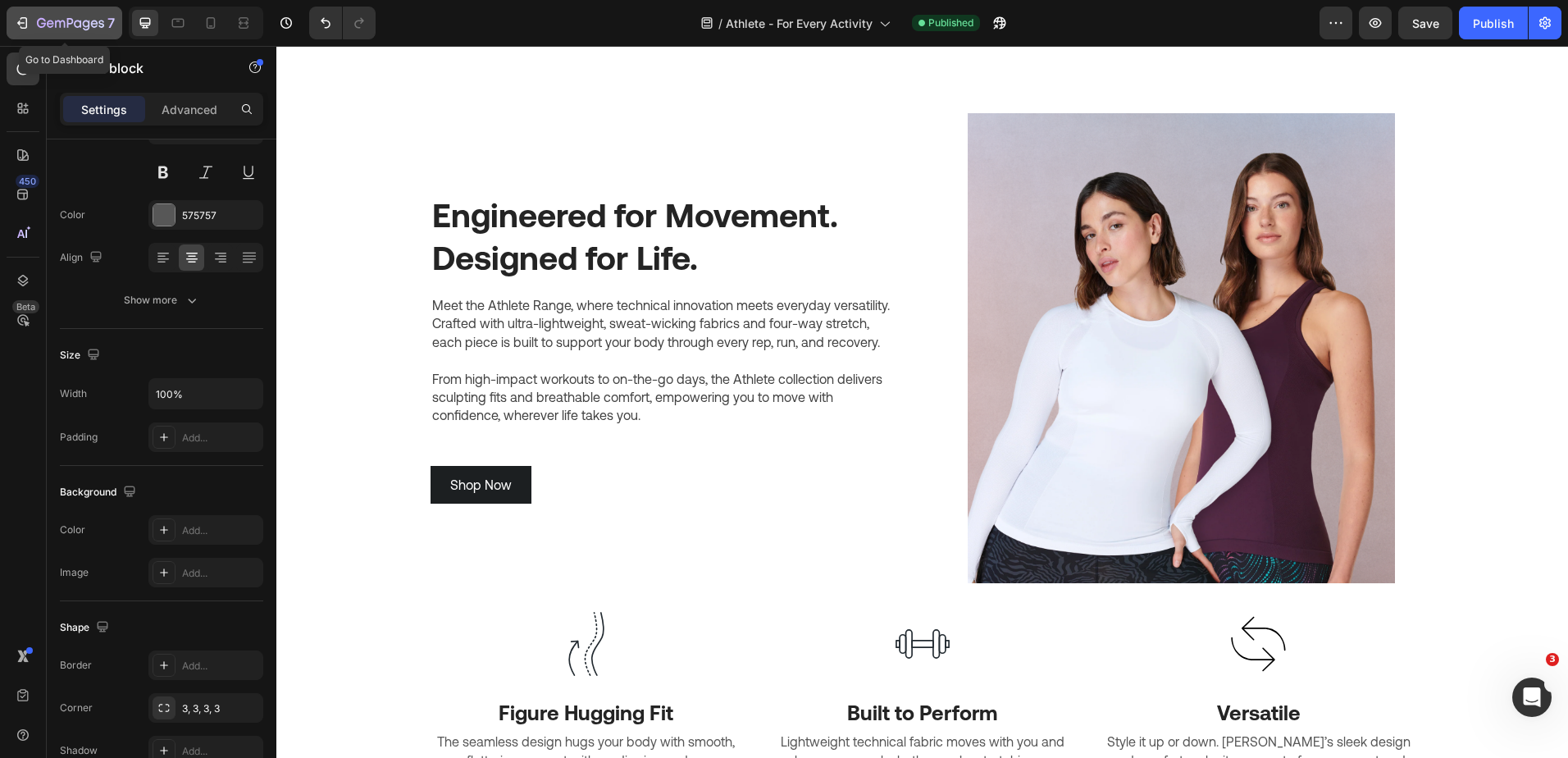
click at [79, 19] on icon "button" at bounding box center [71, 24] width 67 height 14
